Goal: Information Seeking & Learning: Learn about a topic

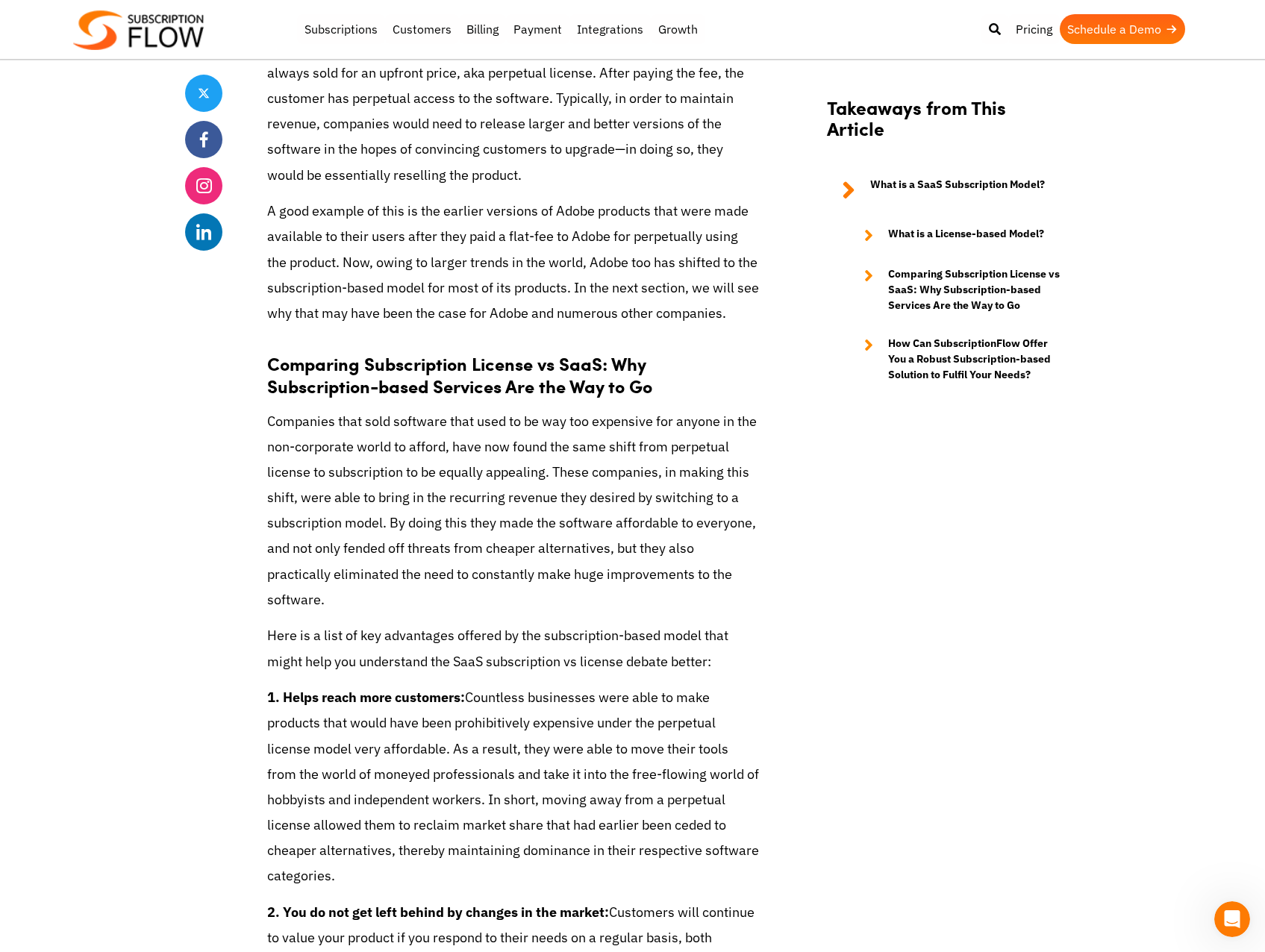
scroll to position [1418, 0]
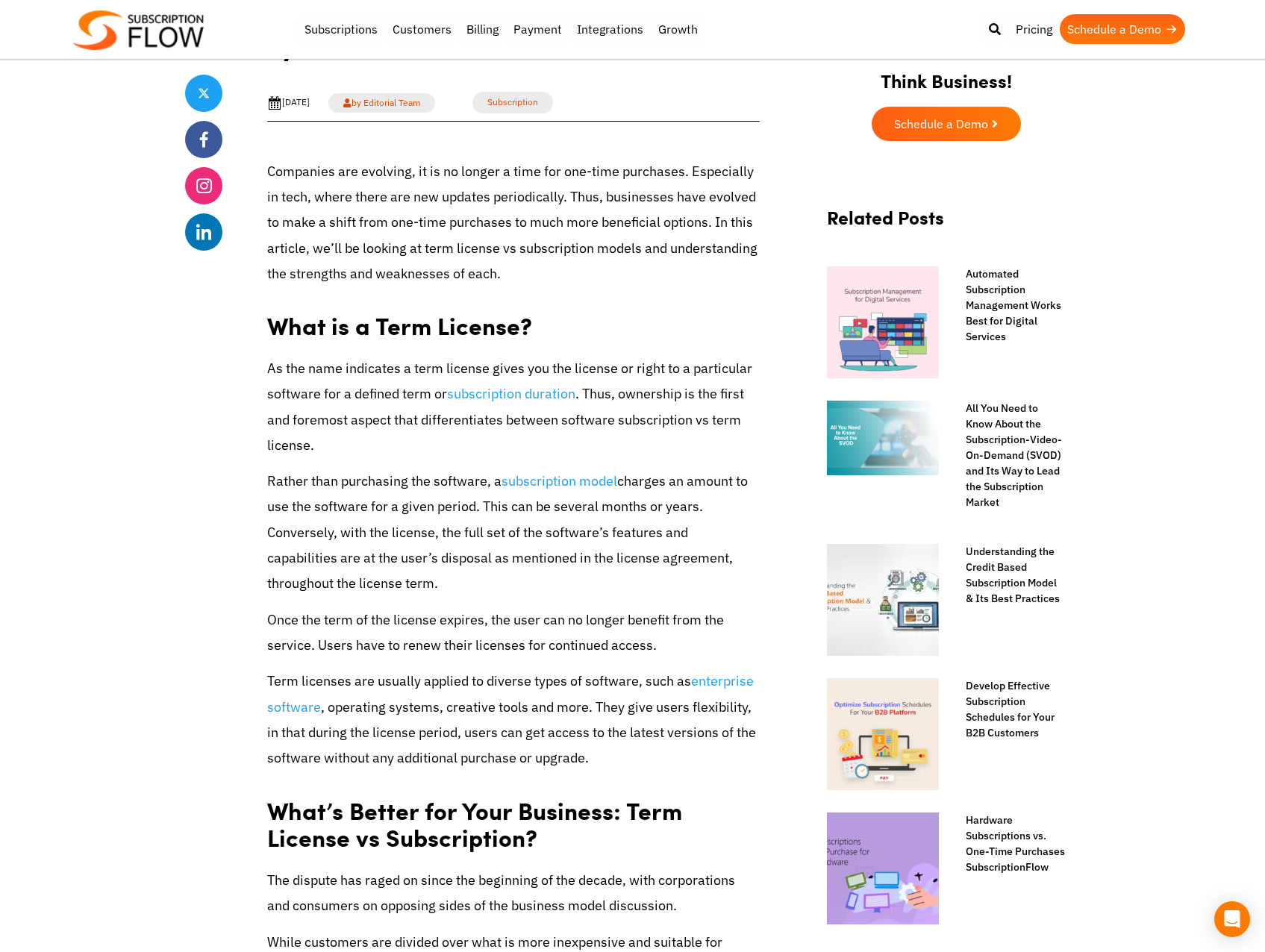
scroll to position [522, 0]
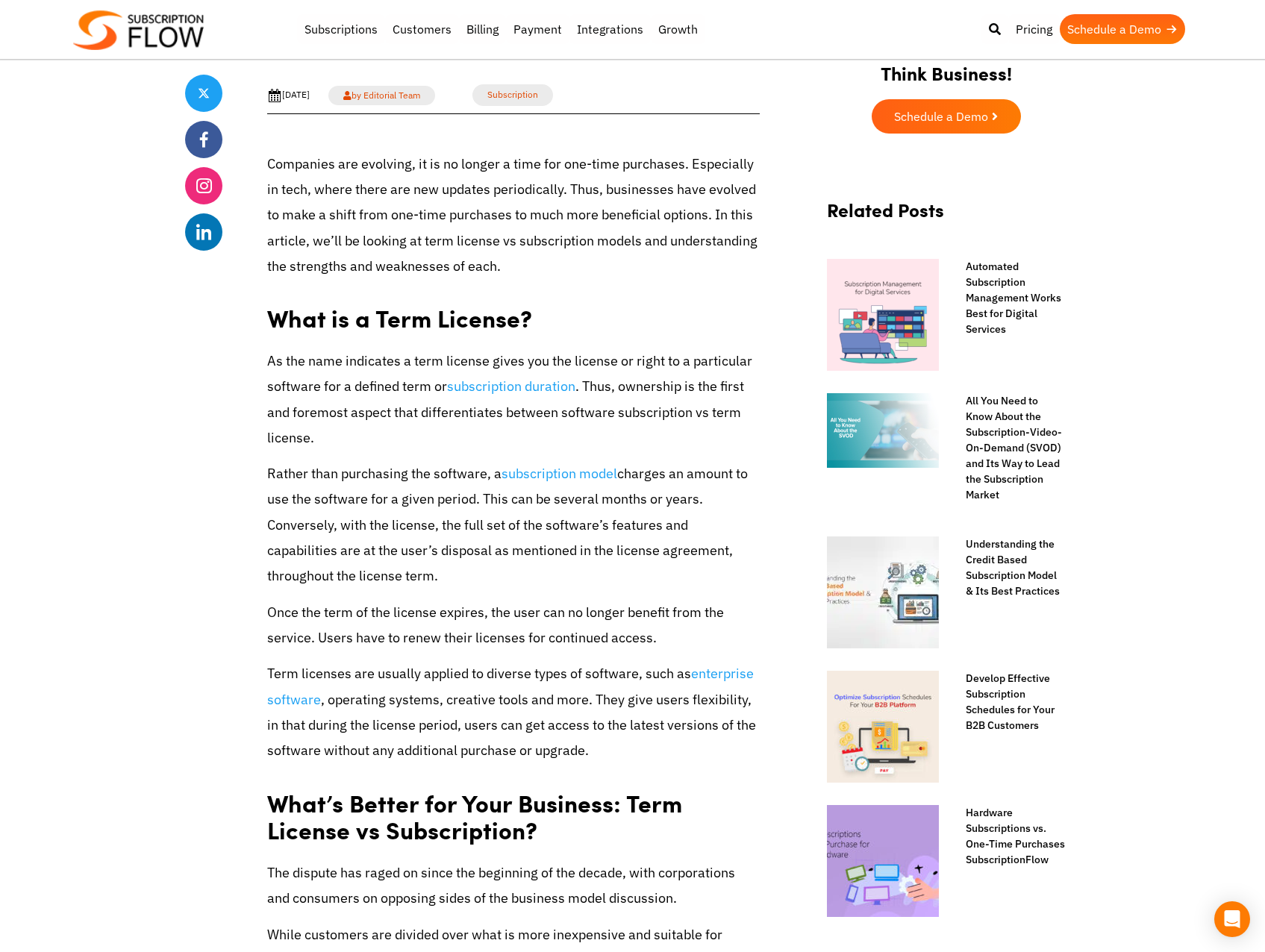
click at [425, 561] on p "Rather than purchasing the software, a subscription model charges an amount to …" at bounding box center [513, 525] width 492 height 127
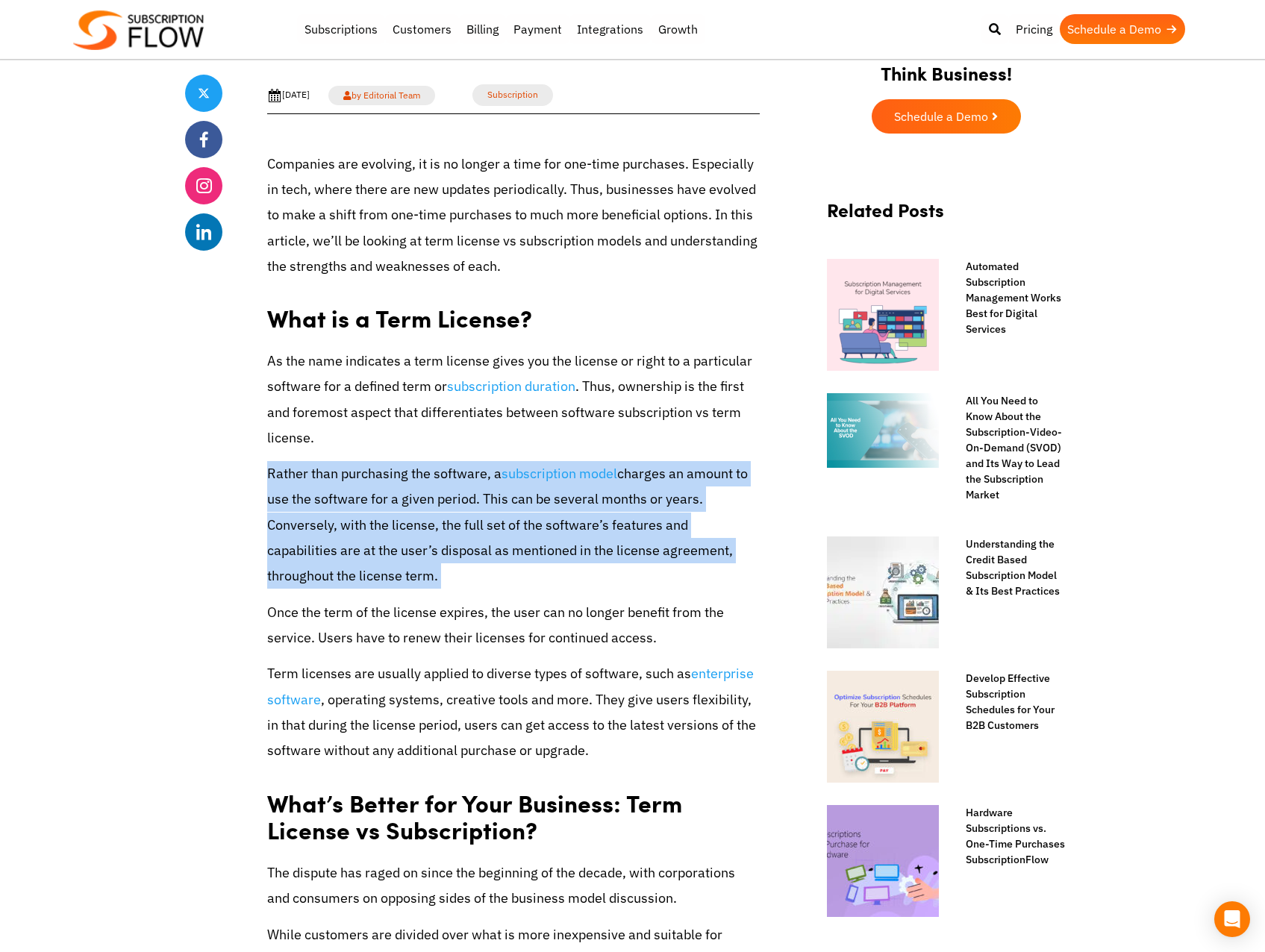
click at [425, 561] on p "Rather than purchasing the software, a subscription model charges an amount to …" at bounding box center [513, 525] width 492 height 127
drag, startPoint x: 425, startPoint y: 561, endPoint x: 461, endPoint y: 569, distance: 36.9
click at [461, 569] on p "Rather than purchasing the software, a subscription model charges an amount to …" at bounding box center [513, 525] width 492 height 127
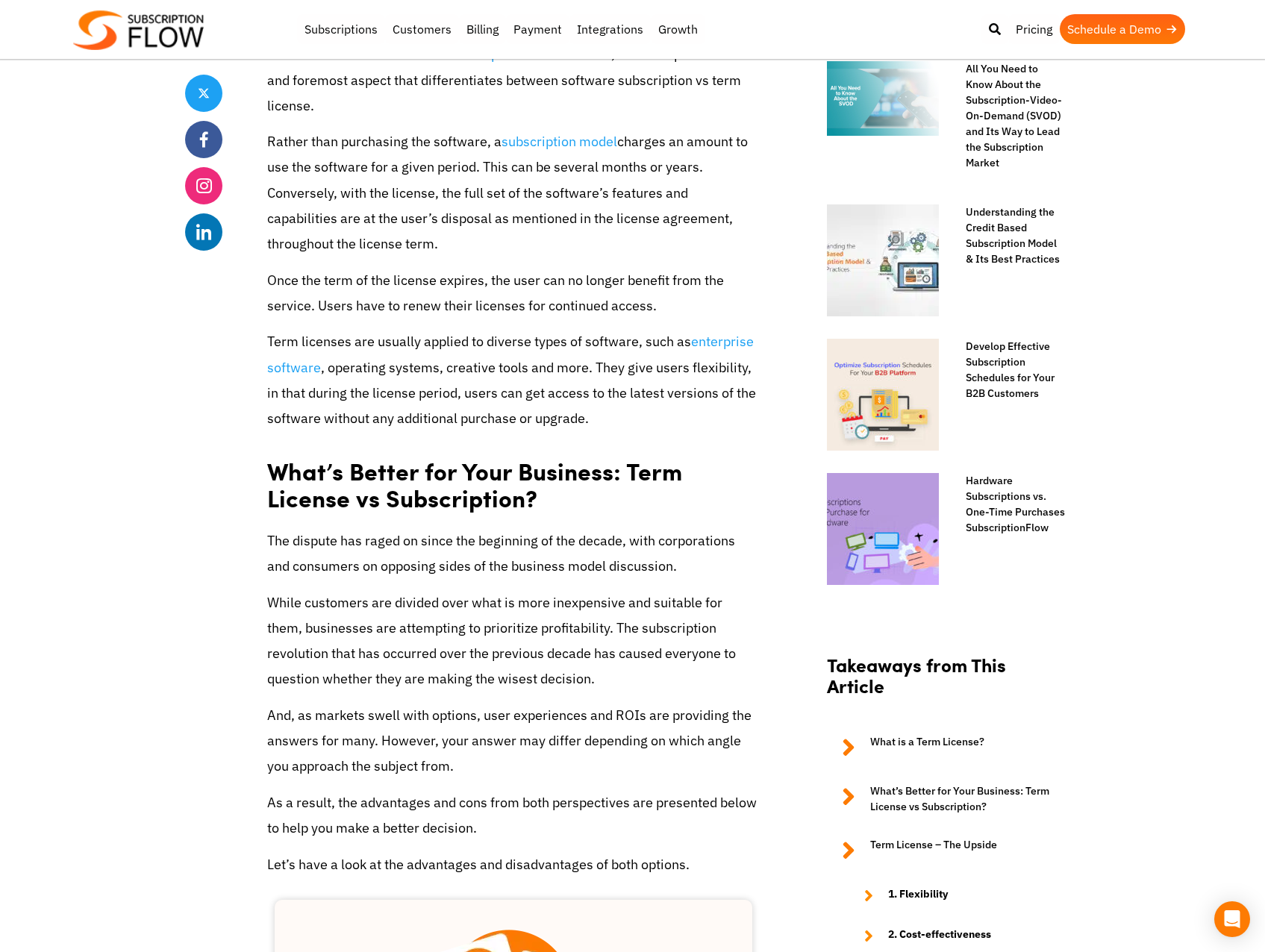
scroll to position [970, 0]
